Goal: Check status: Check status

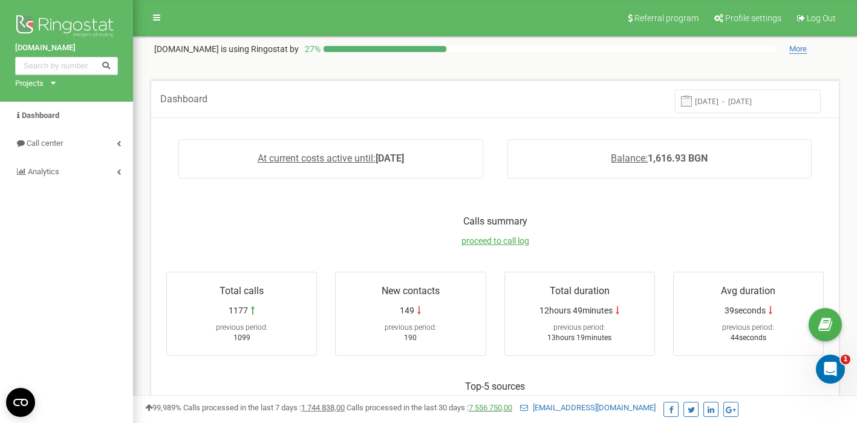
click at [692, 103] on span at bounding box center [686, 101] width 11 height 11
click at [712, 105] on input "[DATE] - [DATE]" at bounding box center [748, 101] width 146 height 24
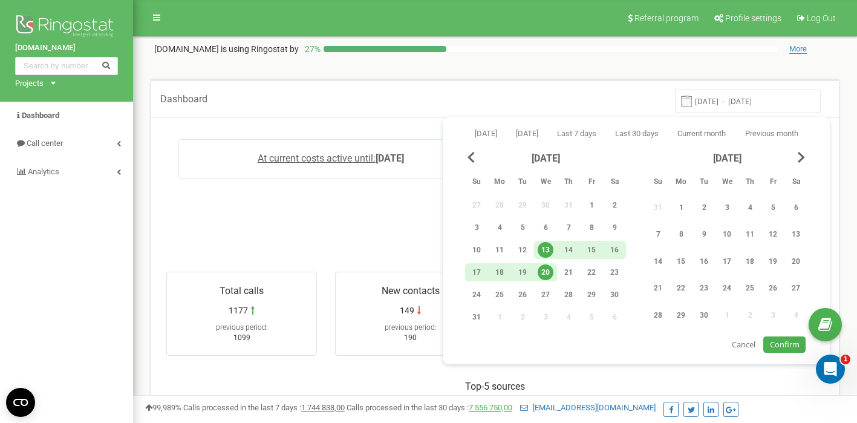
click at [543, 275] on div "20" at bounding box center [546, 272] width 16 height 16
click at [781, 343] on span "Confirm" at bounding box center [785, 344] width 30 height 11
type input "[DATE] - [DATE]"
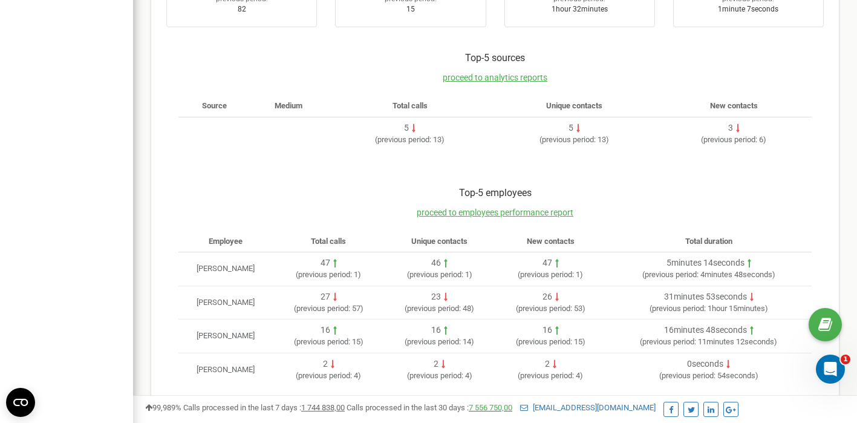
scroll to position [342, 0]
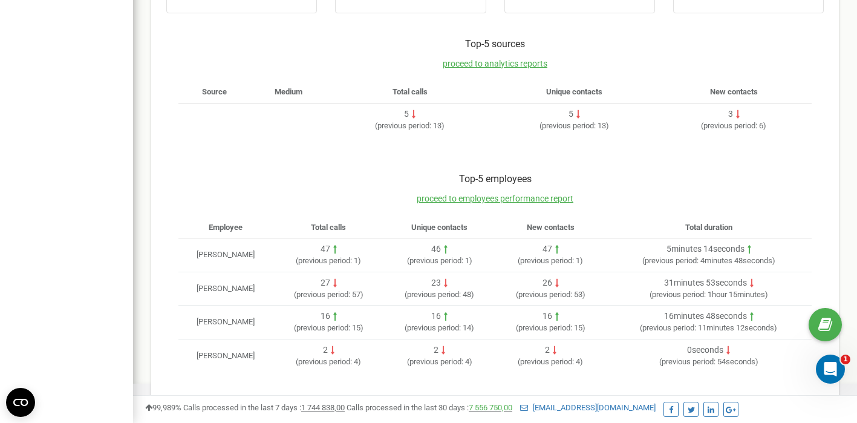
click at [609, 373] on div "Top-5 employees proceed to employees performance report Employee Total calls Un…" at bounding box center [494, 278] width 681 height 236
click at [572, 383] on div "Top-5 employees proceed to employees performance report Employee Total calls Un…" at bounding box center [494, 278] width 681 height 236
